Goal: Task Accomplishment & Management: Manage account settings

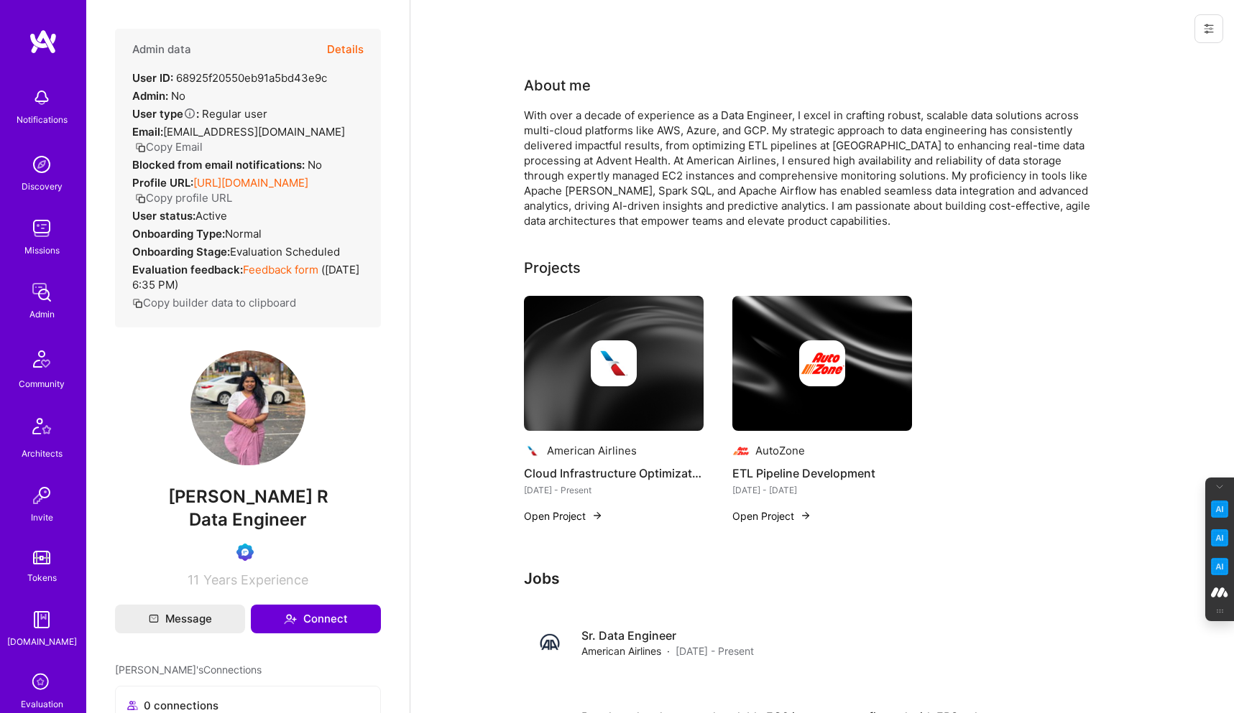
click at [1206, 24] on icon at bounding box center [1208, 28] width 9 height 9
click at [1148, 56] on button "Login as Akshatha" at bounding box center [1147, 61] width 152 height 37
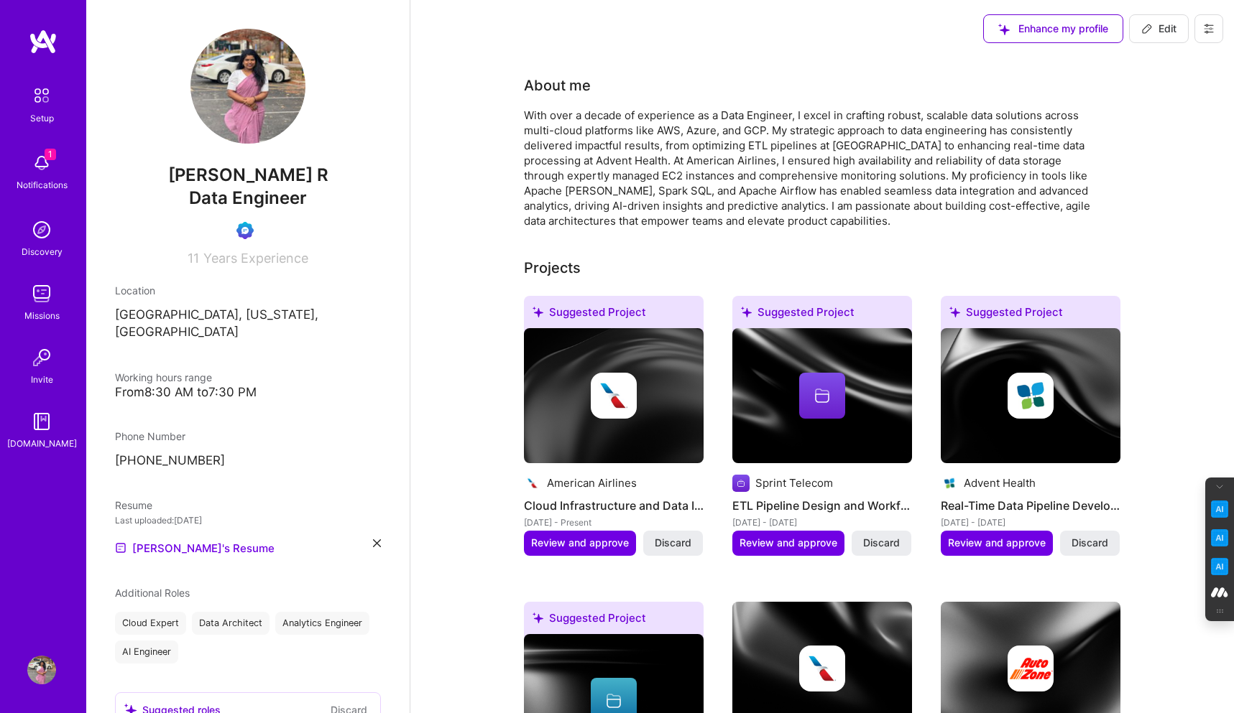
click at [40, 175] on img at bounding box center [41, 163] width 29 height 29
